Goal: Transaction & Acquisition: Purchase product/service

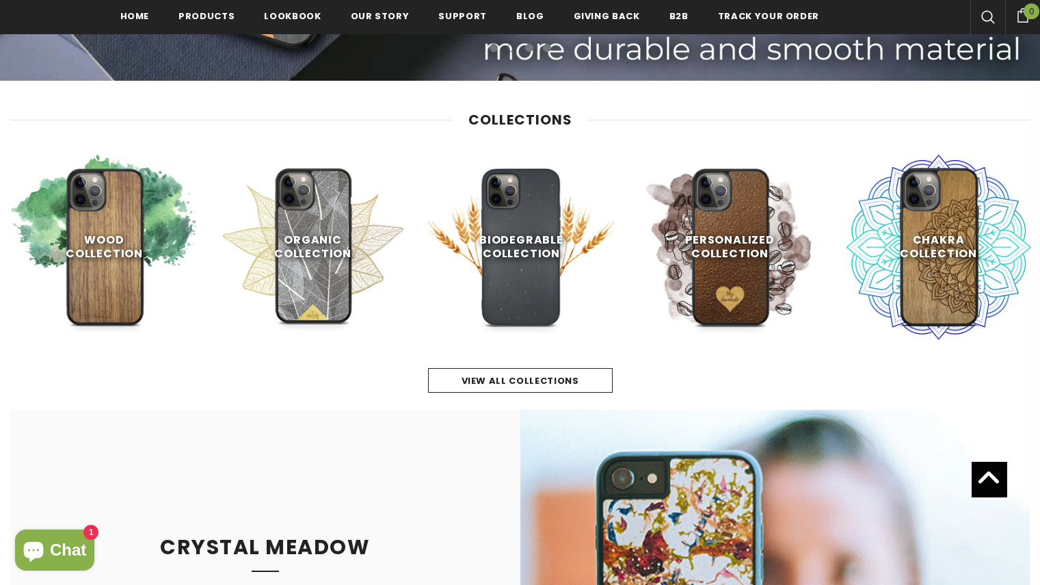
scroll to position [576, 0]
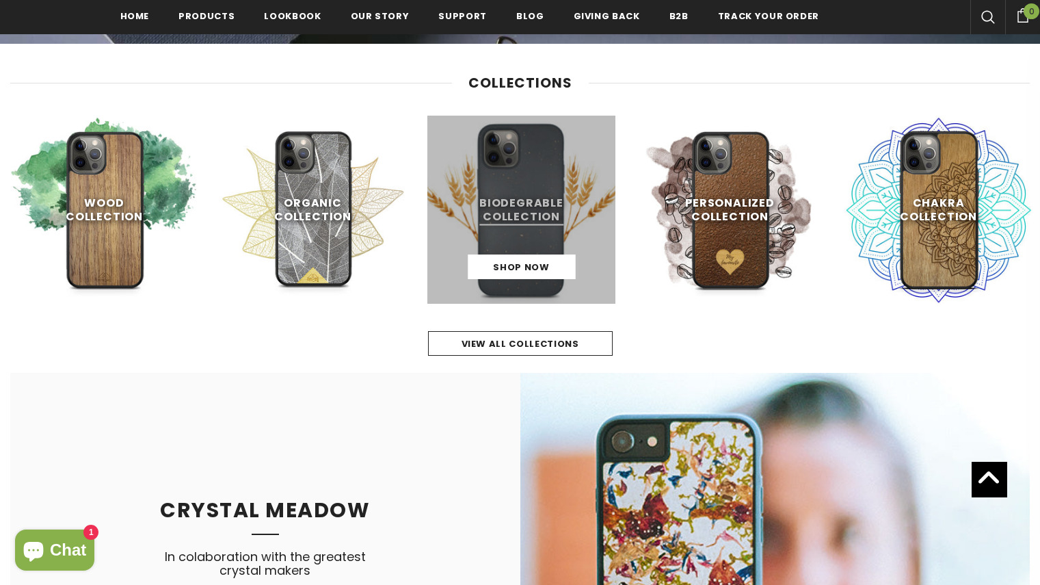
click at [509, 222] on link at bounding box center [522, 210] width 188 height 188
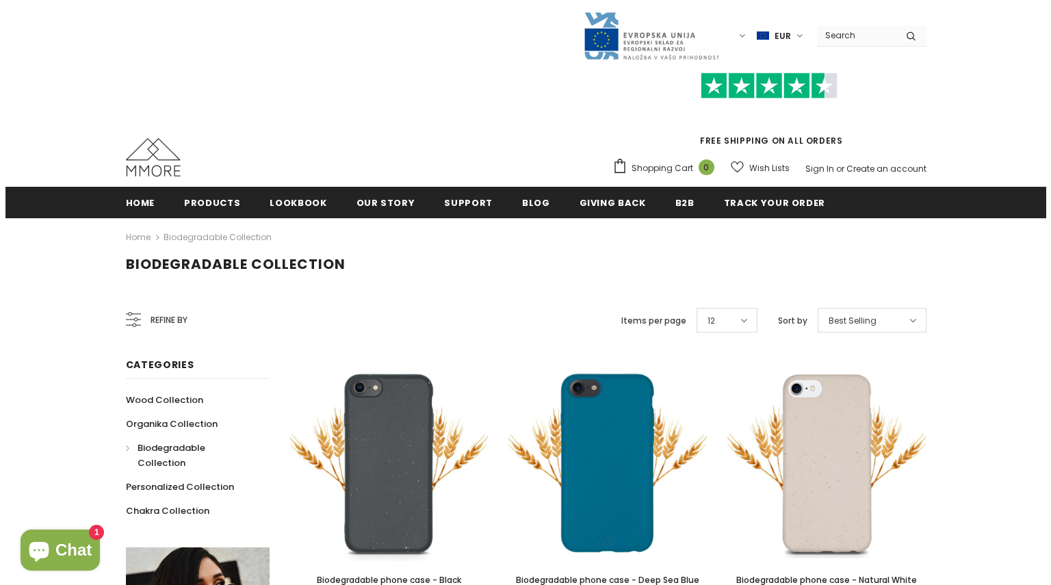
scroll to position [138, 0]
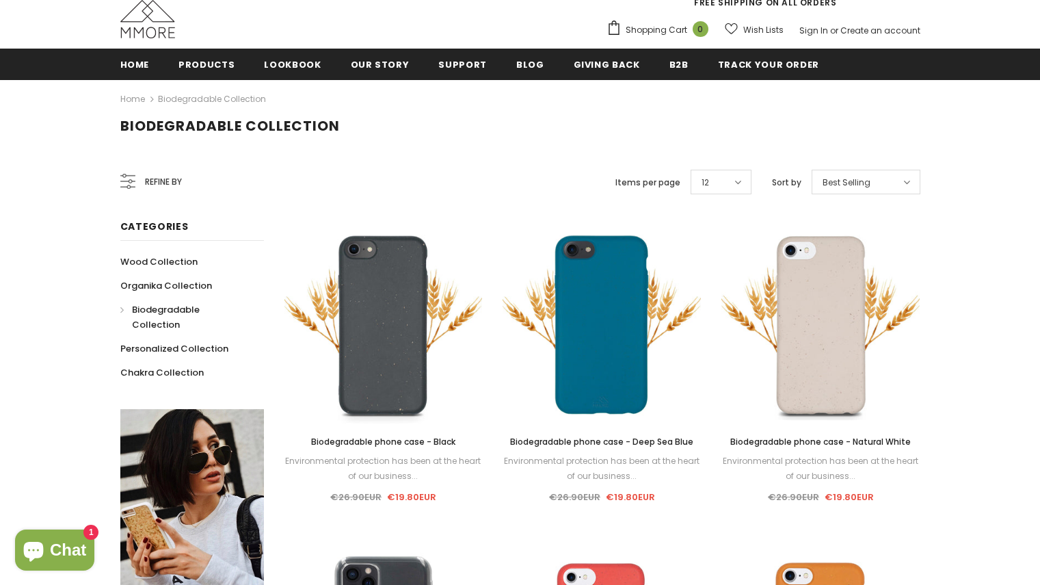
click at [163, 187] on span "Refine by" at bounding box center [163, 181] width 37 height 15
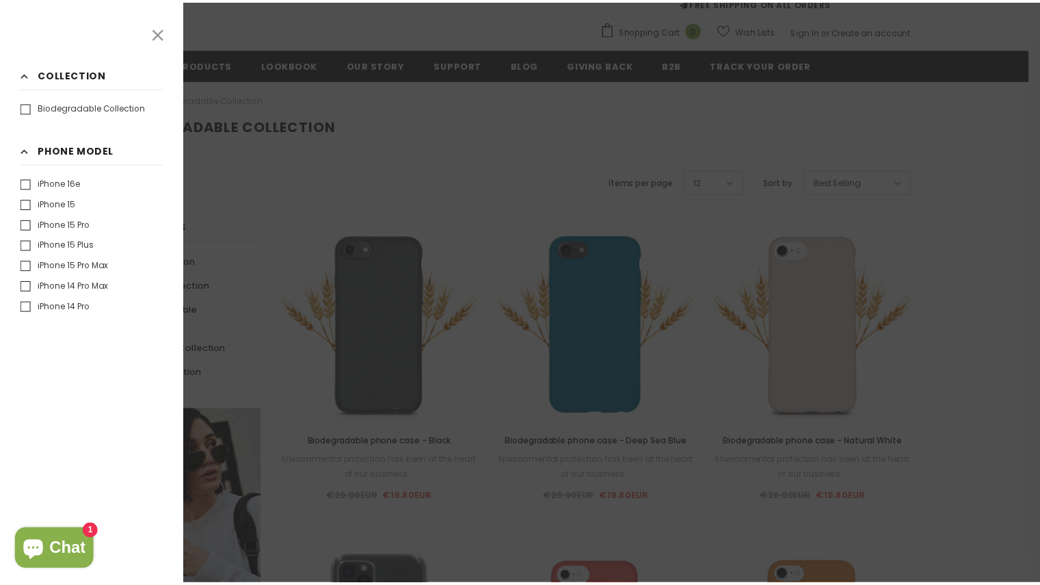
scroll to position [0, 0]
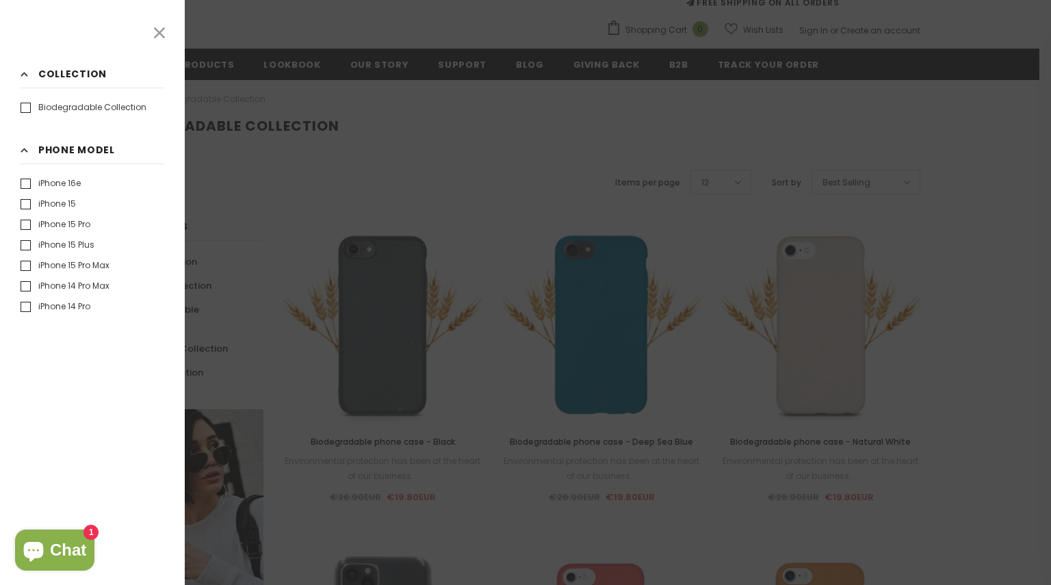
click at [47, 182] on label "iPhone 16e" at bounding box center [51, 183] width 60 height 14
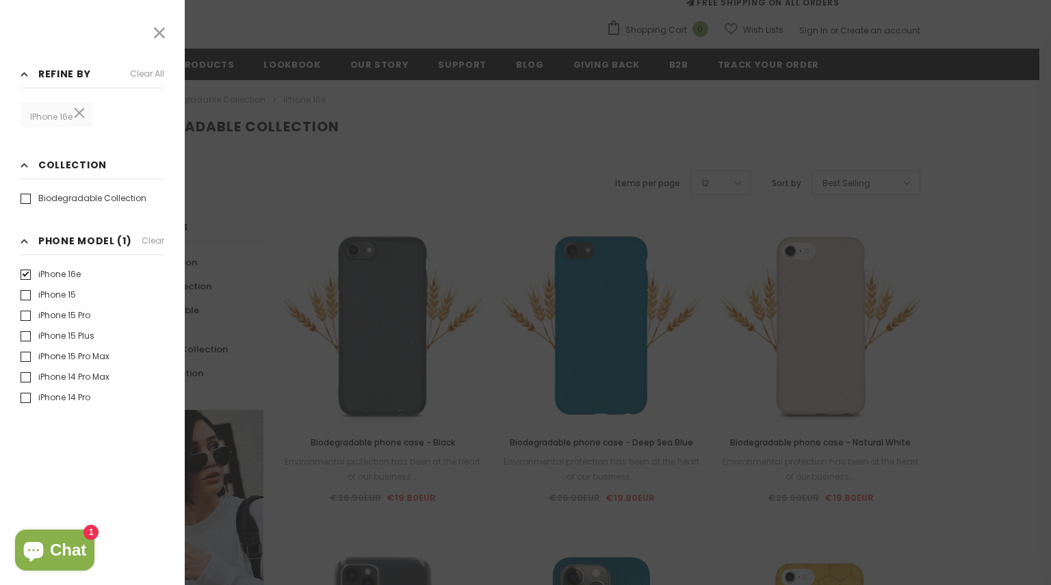
click at [73, 273] on label "iPhone 16e" at bounding box center [51, 274] width 60 height 14
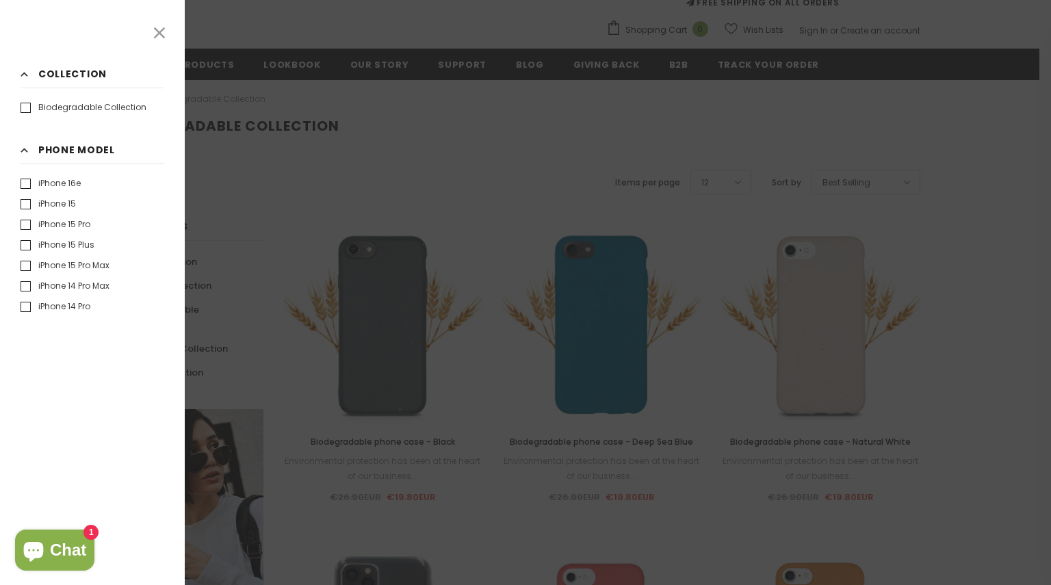
click at [64, 202] on label "iPhone 15" at bounding box center [48, 204] width 55 height 14
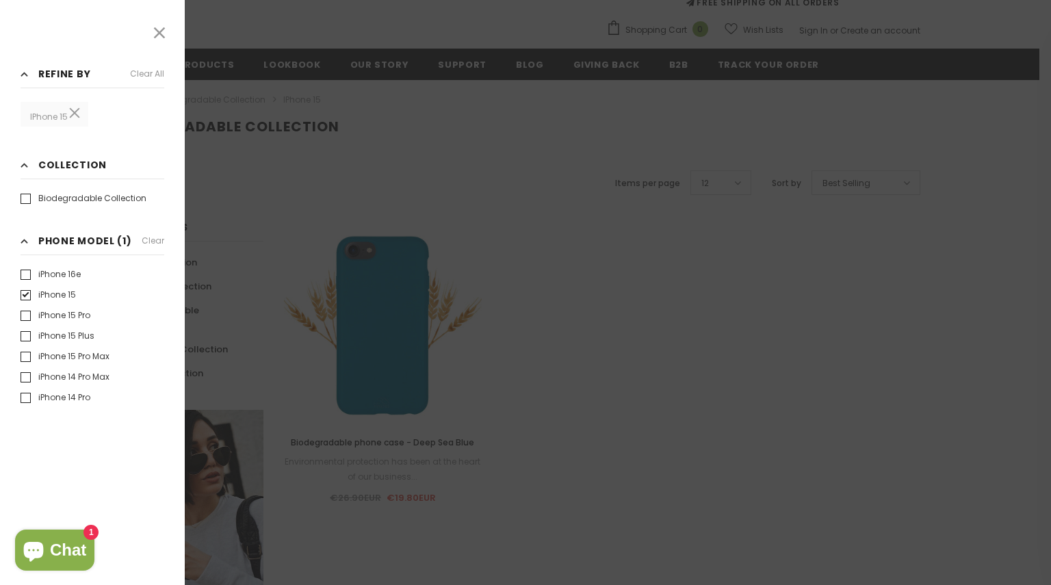
click at [61, 302] on li "iPhone 15" at bounding box center [93, 298] width 144 height 21
click at [64, 295] on label "iPhone 15" at bounding box center [48, 295] width 55 height 14
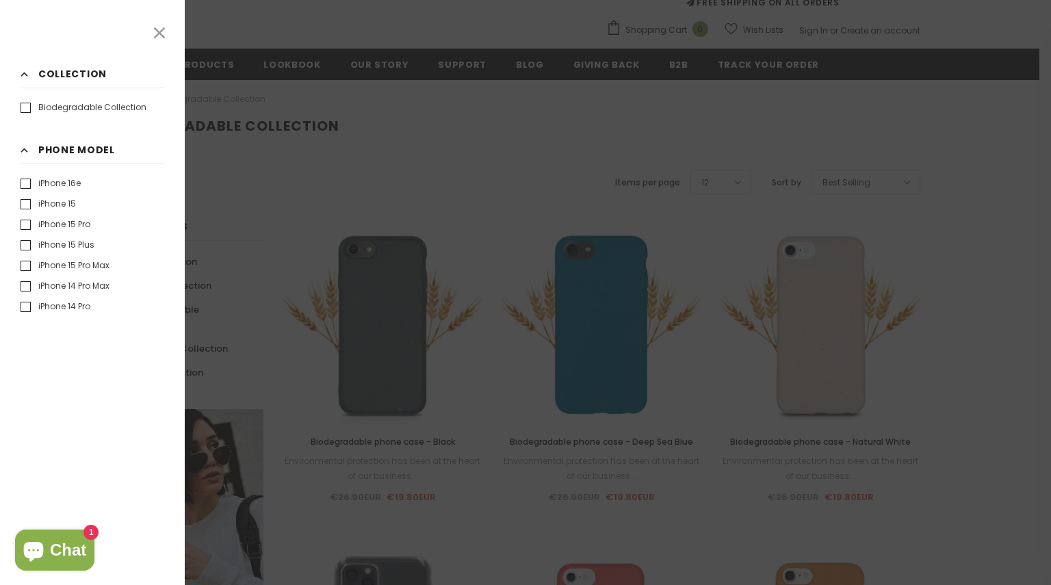
click at [77, 267] on label "iPhone 15 Pro Max" at bounding box center [65, 266] width 89 height 14
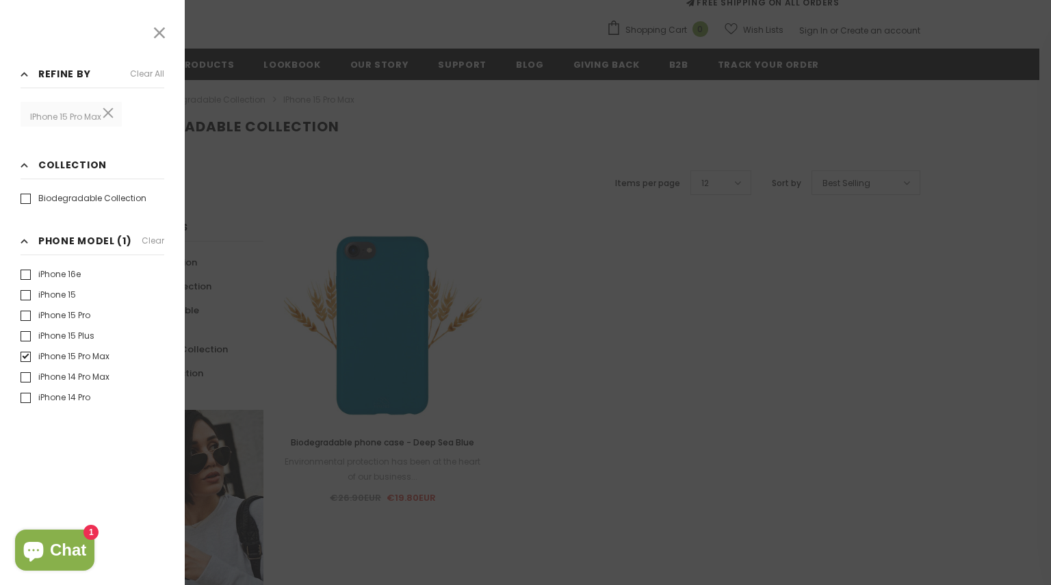
click at [73, 358] on label "iPhone 15 Pro Max" at bounding box center [65, 357] width 89 height 14
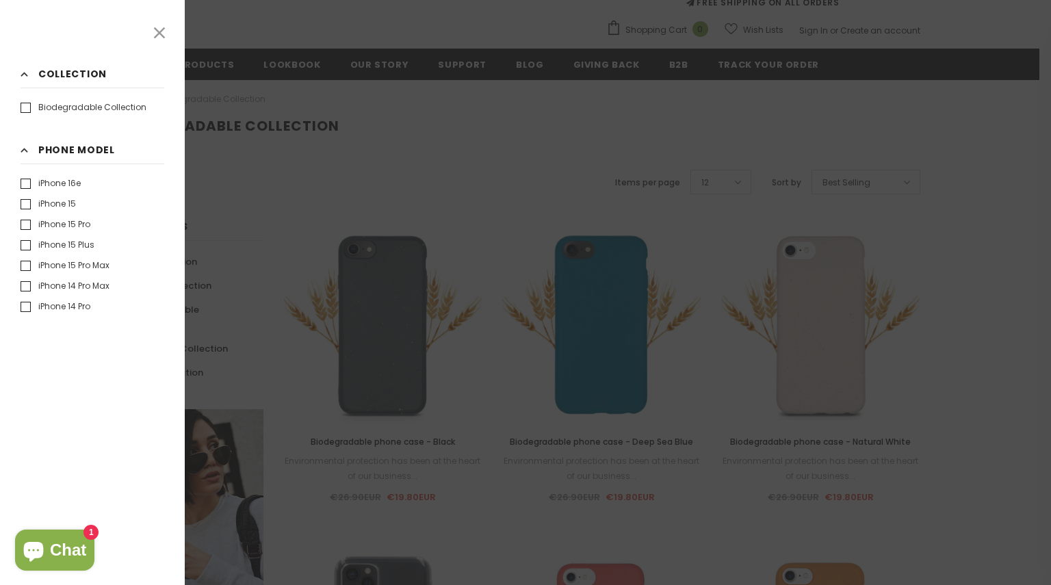
click at [315, 227] on div at bounding box center [525, 292] width 1051 height 585
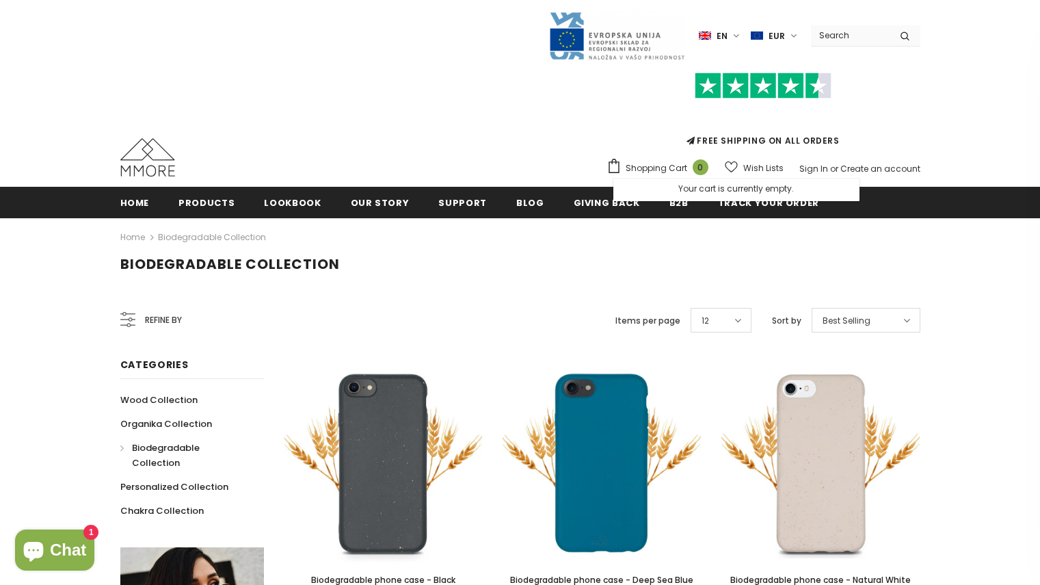
click at [848, 38] on input "Search Site" at bounding box center [850, 35] width 79 height 20
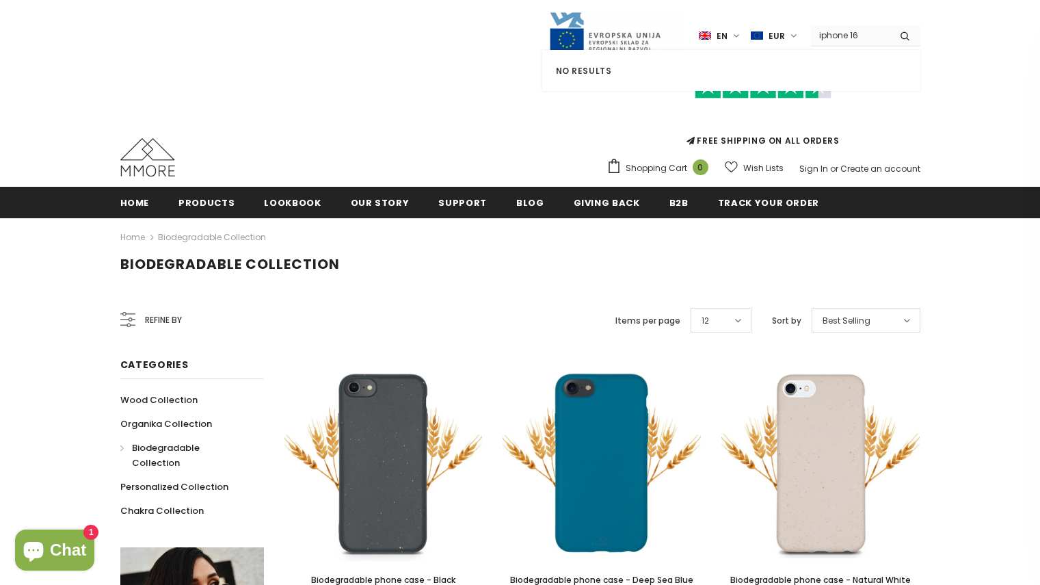
type input "iphone 16"
click at [890, 25] on button "submit" at bounding box center [905, 35] width 31 height 21
